Goal: Task Accomplishment & Management: Manage account settings

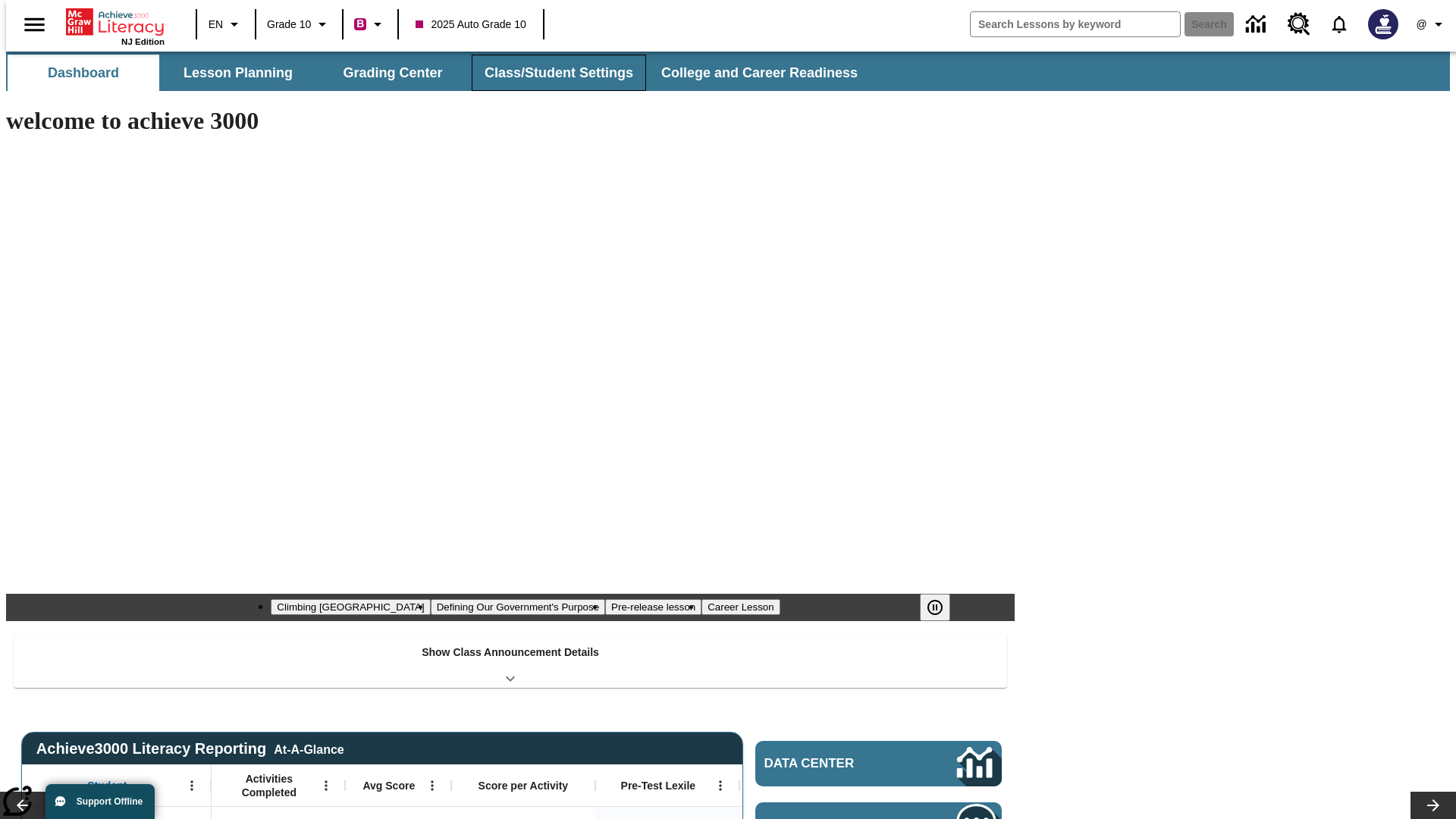
click at [550, 73] on button "Class/Student Settings" at bounding box center [559, 73] width 175 height 36
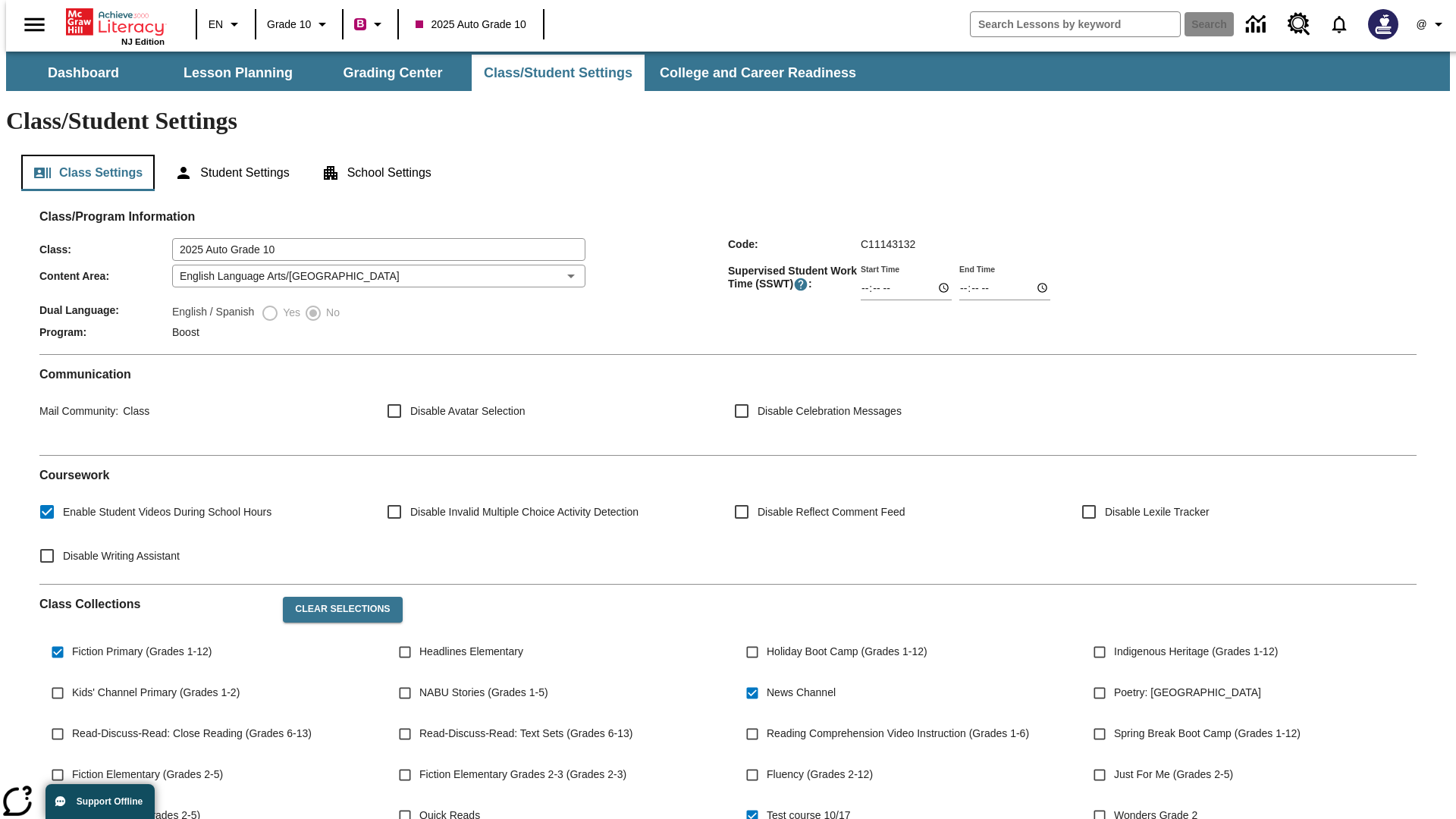
click at [82, 155] on button "Class Settings" at bounding box center [88, 173] width 133 height 36
type input "17:35"
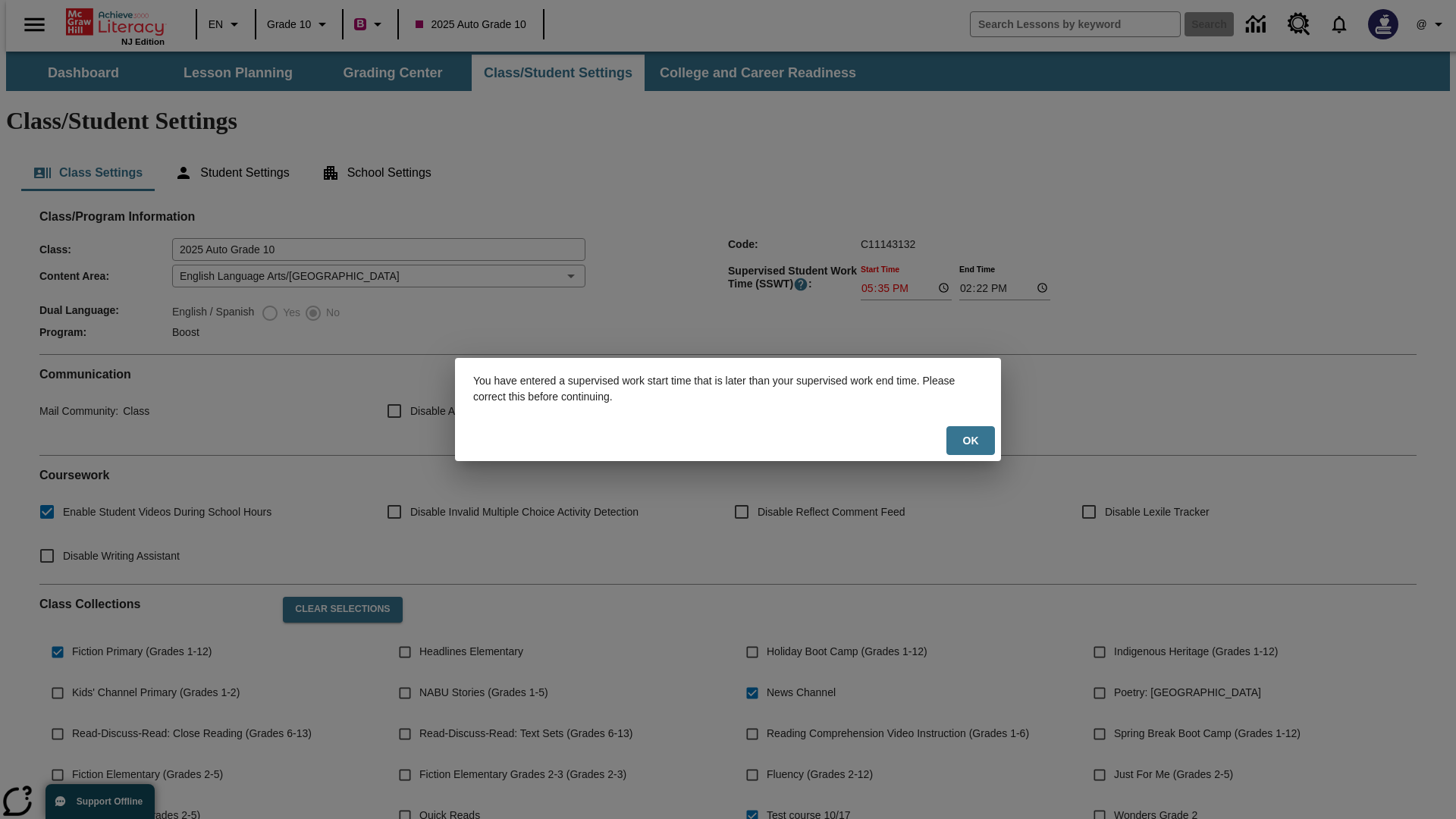
scroll to position [222, 0]
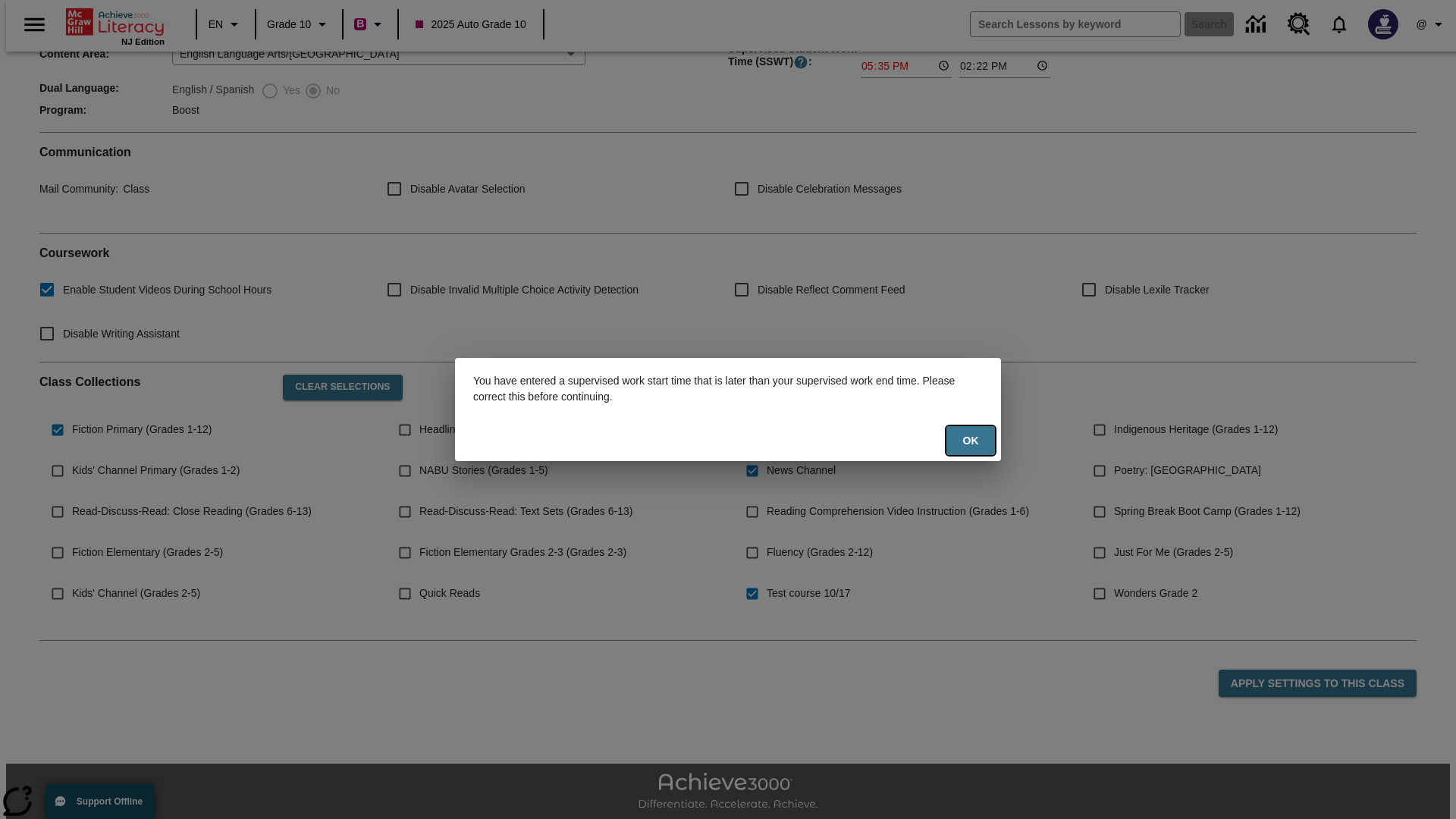
click at [970, 441] on button "Ok" at bounding box center [970, 441] width 48 height 29
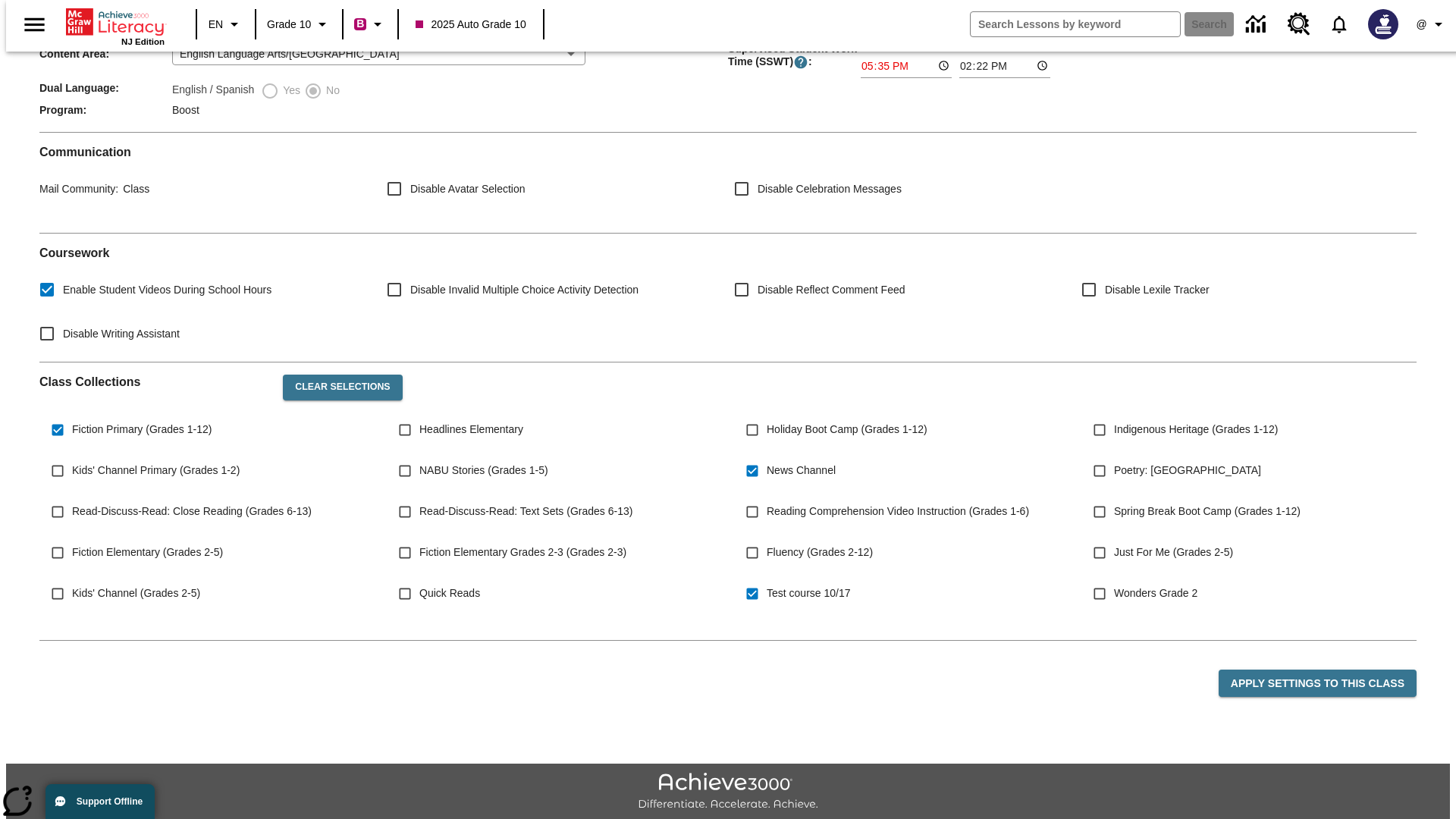
type input "17:35"
click at [1326, 670] on button "Apply Settings to this Class" at bounding box center [1317, 683] width 198 height 28
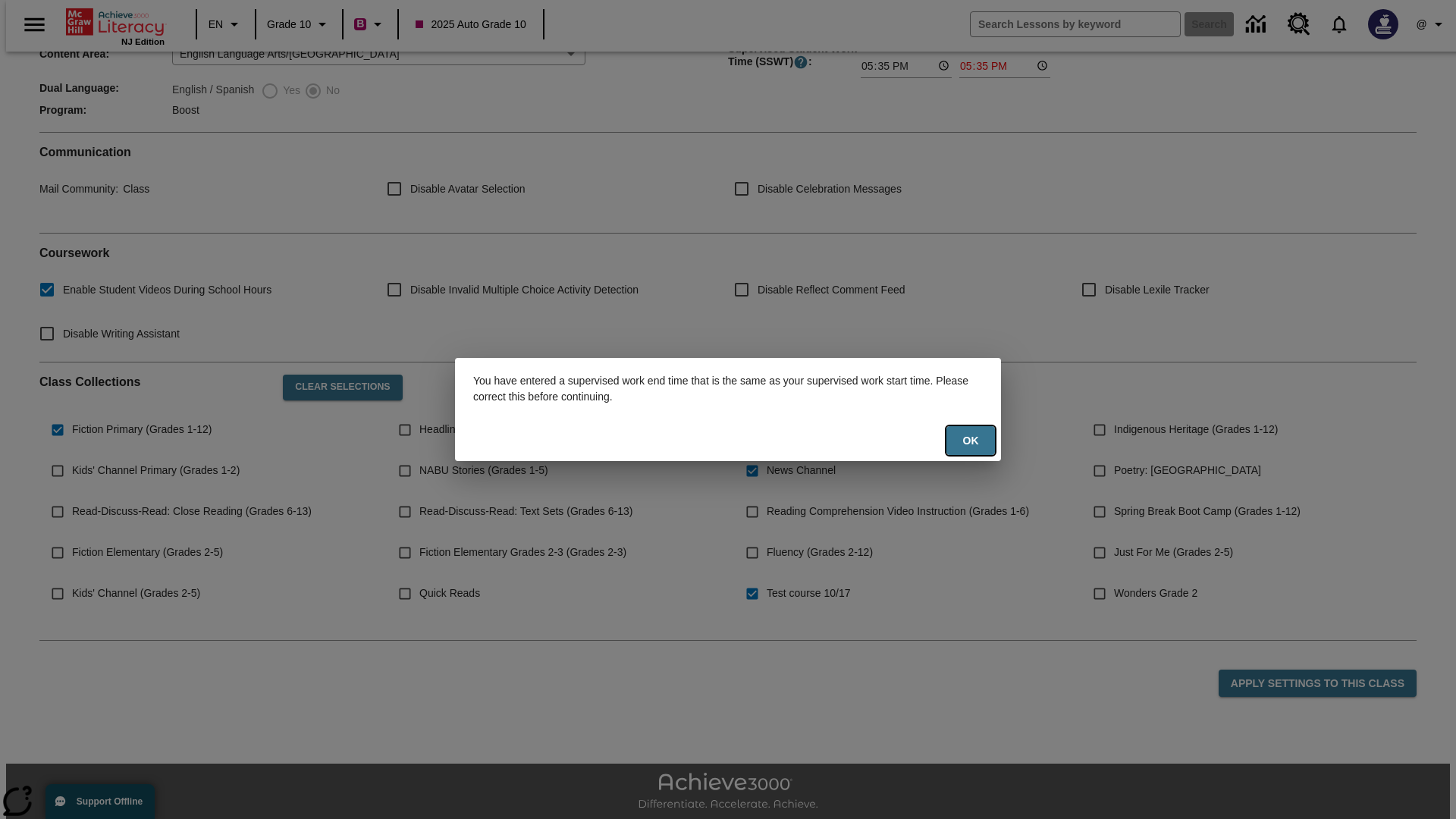
click at [970, 441] on button "Ok" at bounding box center [970, 441] width 48 height 29
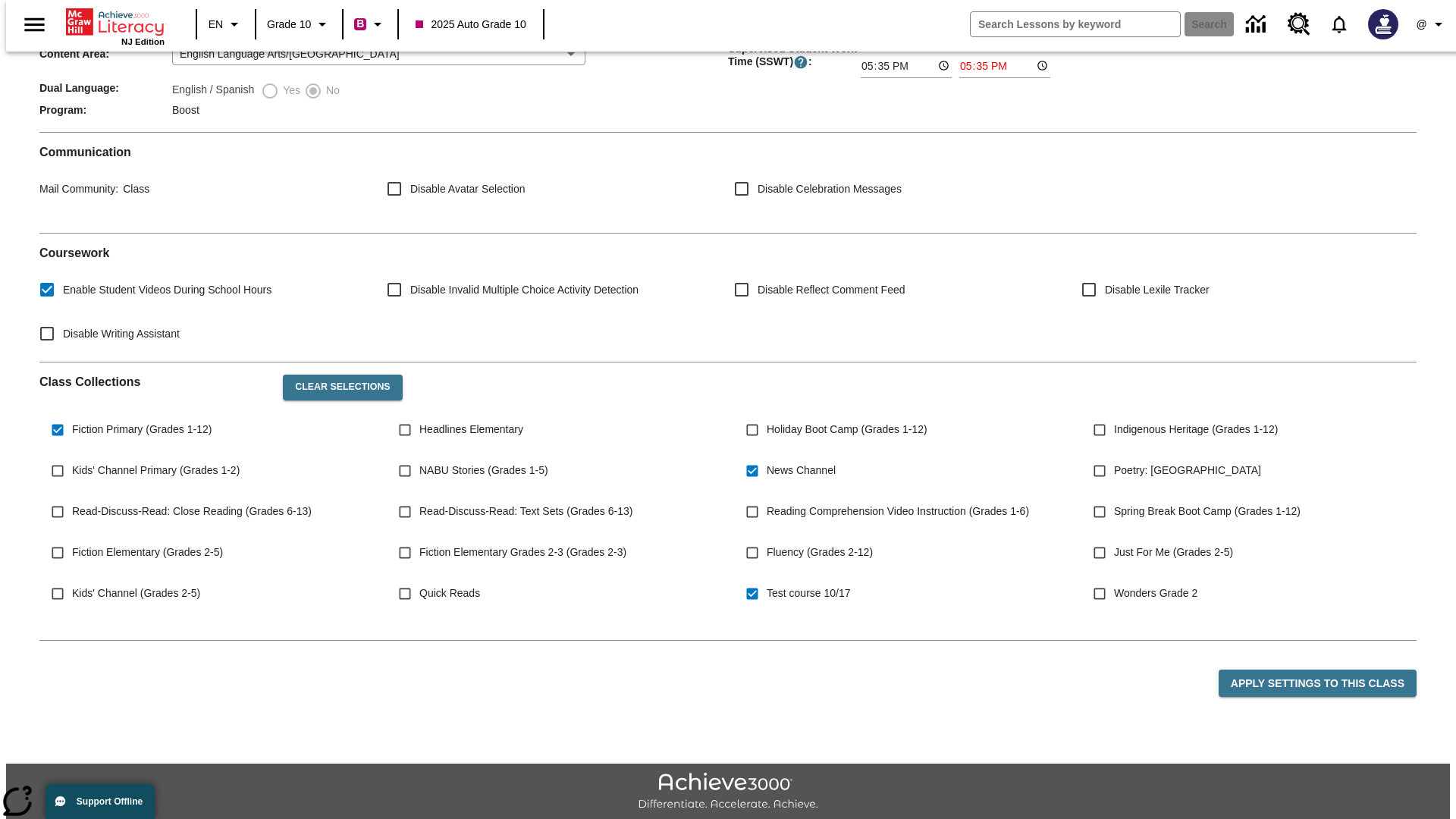
type input "23:35"
type input "23:36"
click at [1326, 670] on button "Apply Settings to this Class" at bounding box center [1317, 683] width 198 height 28
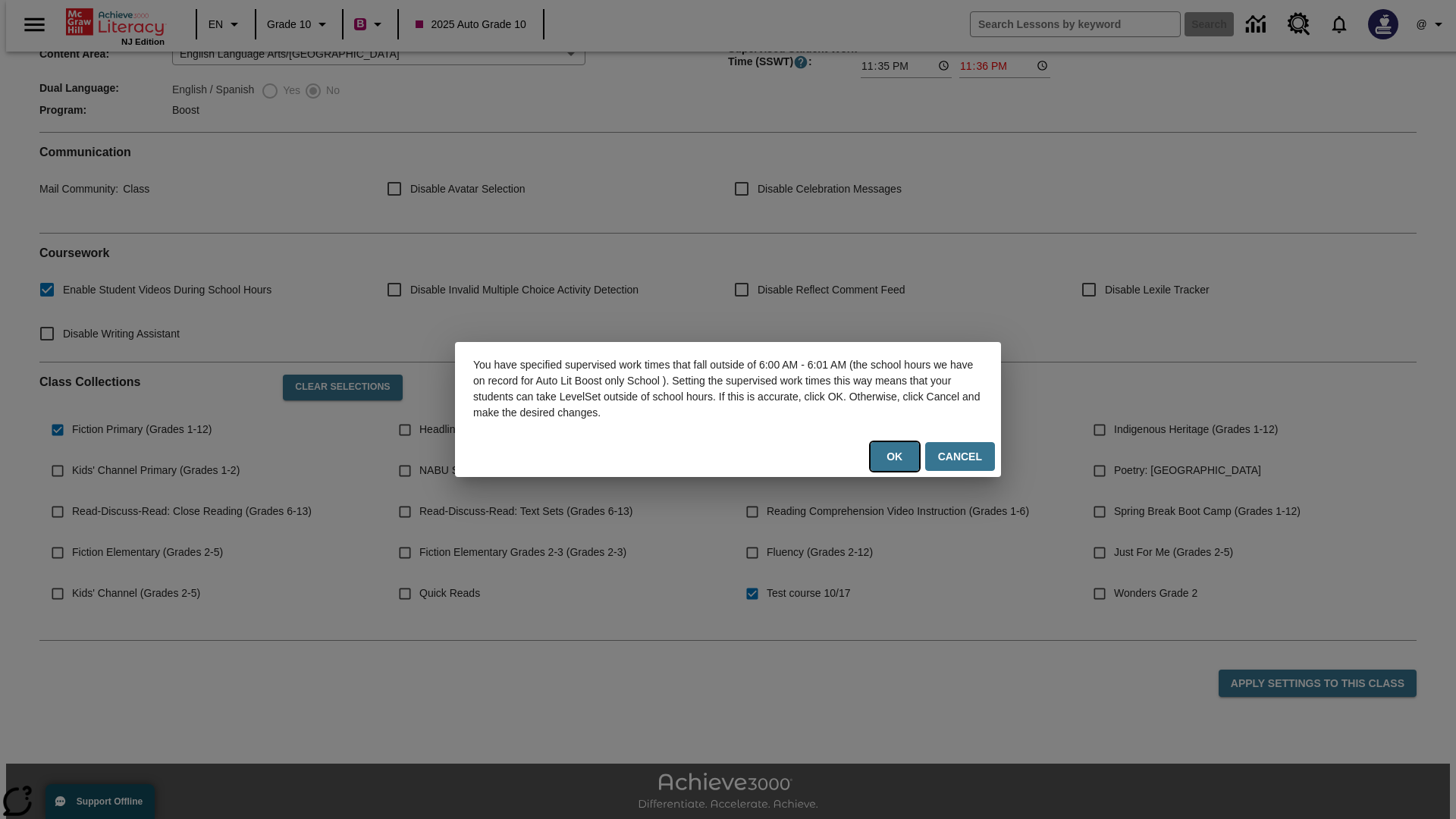
click at [898, 456] on button "Ok" at bounding box center [894, 457] width 48 height 29
